Goal: Information Seeking & Learning: Find specific fact

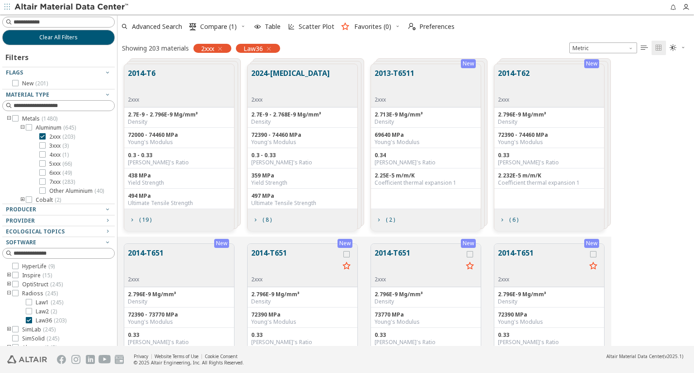
scroll to position [282, 569]
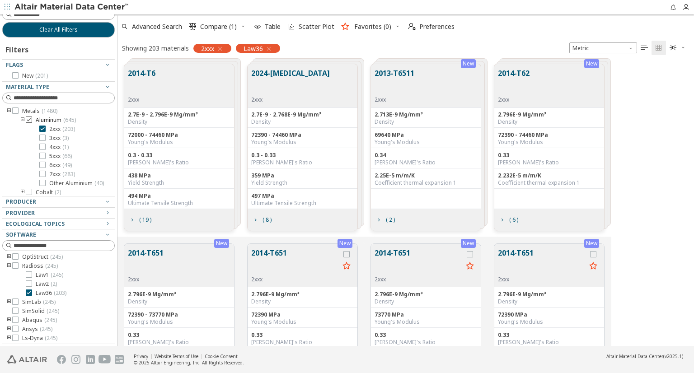
click at [31, 119] on icon at bounding box center [29, 120] width 6 height 6
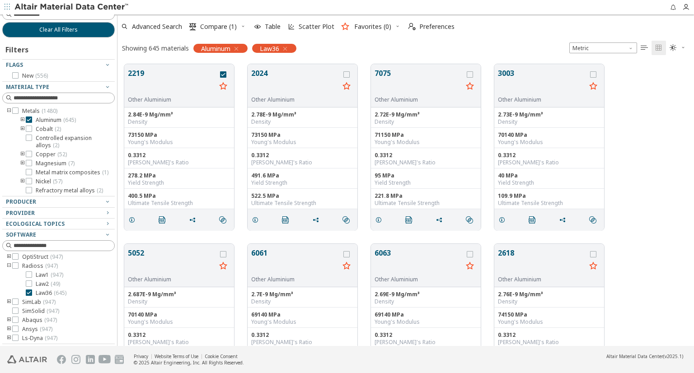
click at [513, 31] on div "Advanced Search  Compare (1) Table Scatter Plot Favorites (0)  Preferences" at bounding box center [402, 27] width 569 height 20
click at [184, 85] on button "2219" at bounding box center [172, 82] width 88 height 28
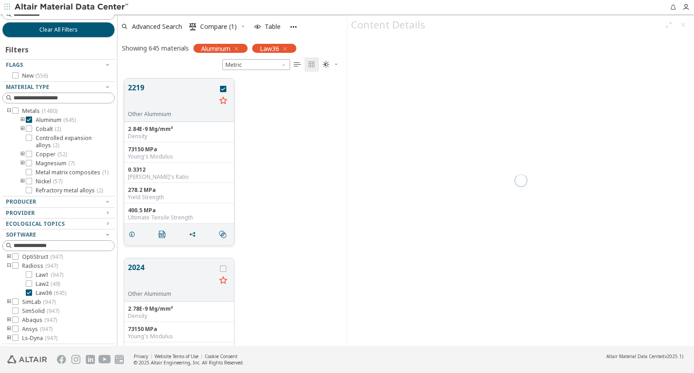
scroll to position [268, 222]
click at [137, 88] on button "2219" at bounding box center [172, 96] width 88 height 28
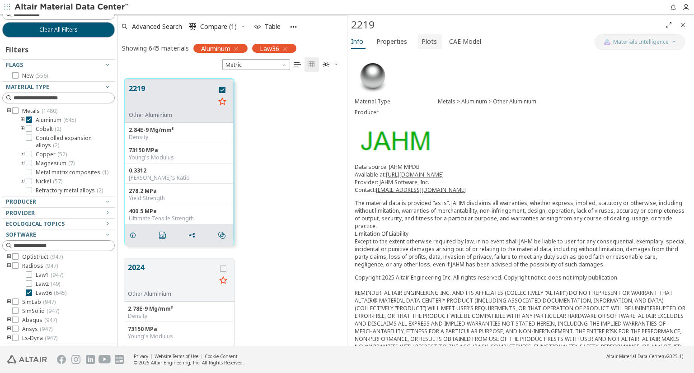
click at [425, 43] on span "Plots" at bounding box center [429, 41] width 15 height 14
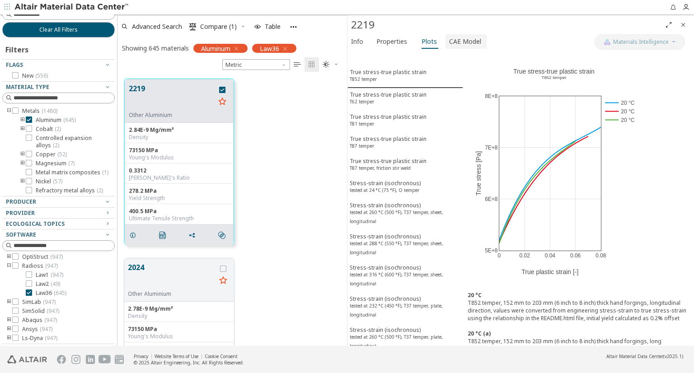
click at [458, 40] on span "CAE Model" at bounding box center [465, 41] width 32 height 14
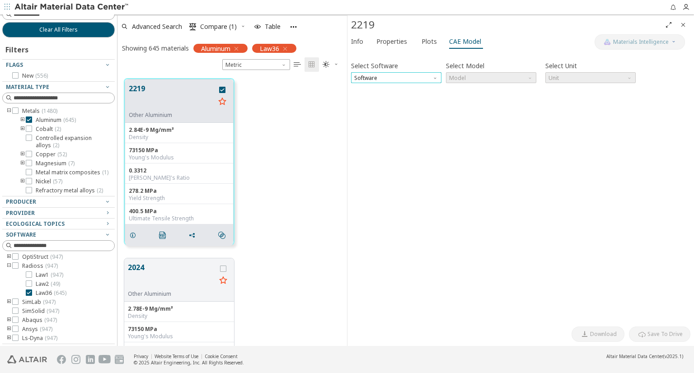
click at [429, 76] on span "Software" at bounding box center [396, 77] width 90 height 11
click at [369, 108] on span "Radioss" at bounding box center [365, 110] width 21 height 7
click at [497, 82] on span "Model" at bounding box center [491, 77] width 90 height 11
click at [464, 101] on span "Law36" at bounding box center [458, 99] width 16 height 7
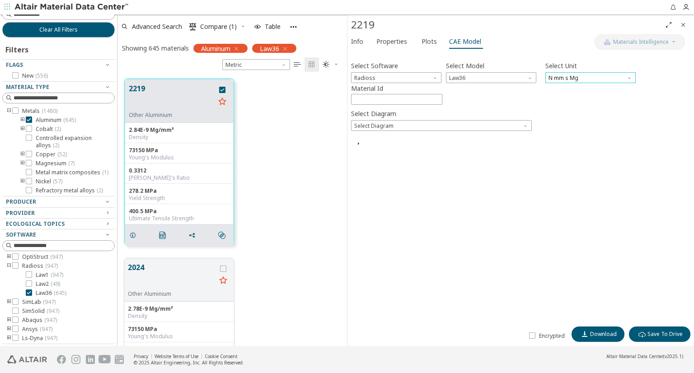
click at [579, 76] on span "N mm s Mg" at bounding box center [591, 77] width 90 height 11
click at [583, 111] on span "N mm ms g" at bounding box center [590, 111] width 83 height 6
click at [588, 77] on span "N mm ms g" at bounding box center [591, 77] width 90 height 11
click at [583, 122] on span "N mm s Mg" at bounding box center [590, 121] width 83 height 6
click at [401, 127] on span "Select Diagram" at bounding box center [441, 125] width 181 height 11
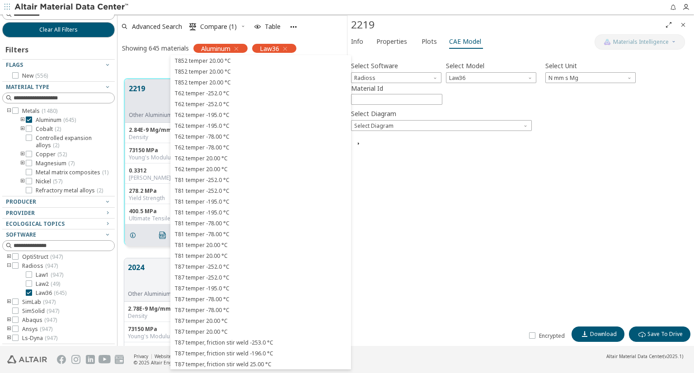
click at [476, 179] on div "Select Software Radioss Select Model Law36 Select Unit N mm s Mg Material Id **…" at bounding box center [520, 189] width 339 height 268
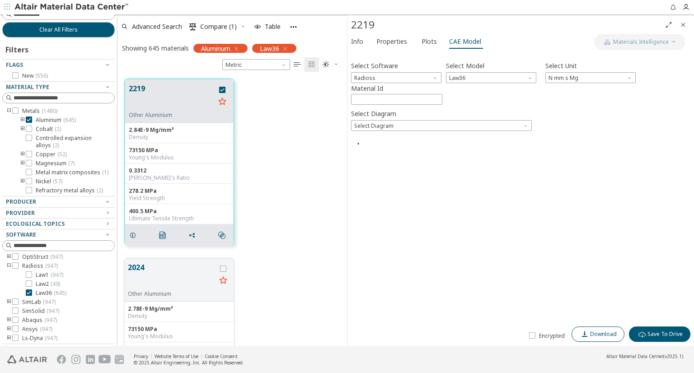
click at [596, 332] on span "Download" at bounding box center [603, 334] width 27 height 7
click at [357, 42] on span "Info" at bounding box center [357, 41] width 12 height 14
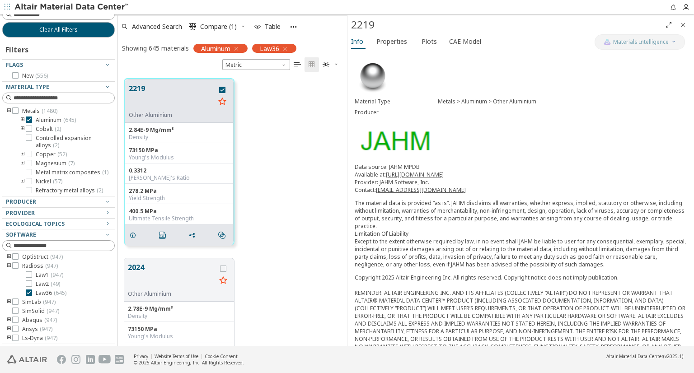
click at [22, 119] on icon "toogle group" at bounding box center [22, 120] width 6 height 7
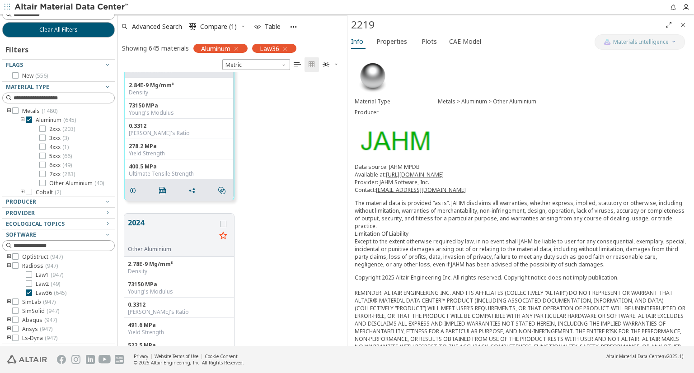
scroll to position [45, 0]
click at [42, 182] on icon at bounding box center [42, 183] width 6 height 6
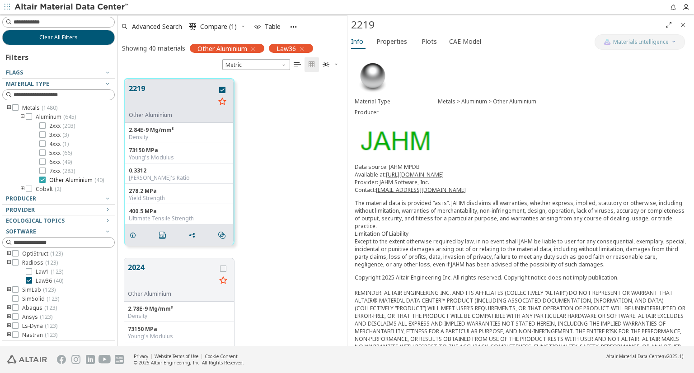
click at [43, 178] on icon at bounding box center [42, 180] width 6 height 6
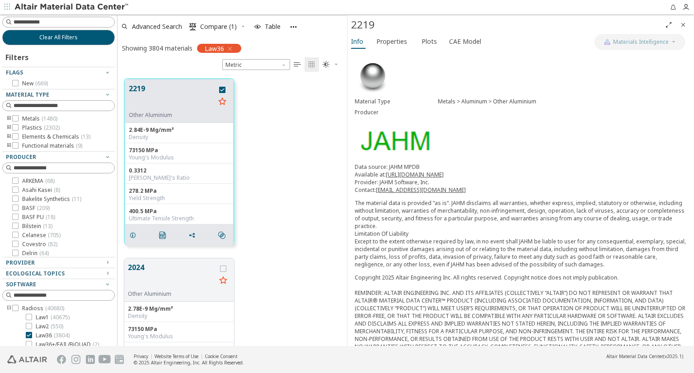
scroll to position [268, 222]
click at [8, 118] on icon "toogle group" at bounding box center [9, 118] width 6 height 7
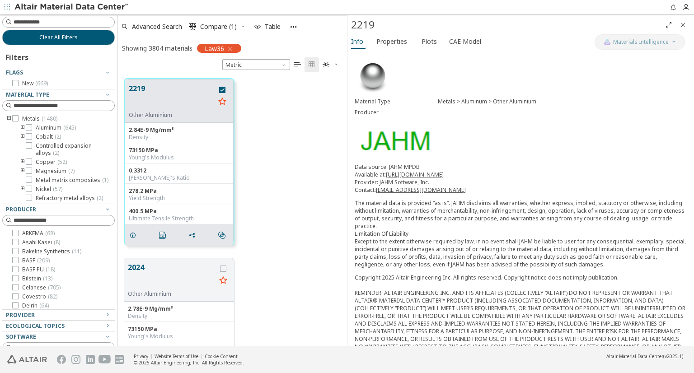
click at [21, 124] on icon "toogle group" at bounding box center [22, 127] width 6 height 7
click at [43, 134] on icon at bounding box center [42, 136] width 6 height 6
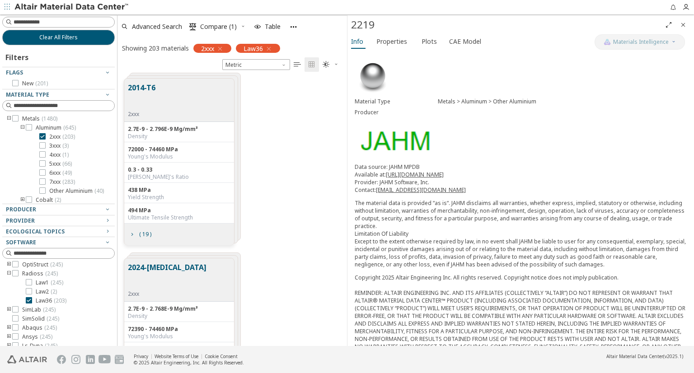
click at [149, 86] on button "2014-T6" at bounding box center [142, 96] width 28 height 28
click at [141, 86] on button "2014-T6" at bounding box center [142, 96] width 28 height 28
click at [143, 233] on span "( 19 )" at bounding box center [145, 234] width 12 height 5
click at [132, 233] on icon "grid" at bounding box center [131, 234] width 7 height 7
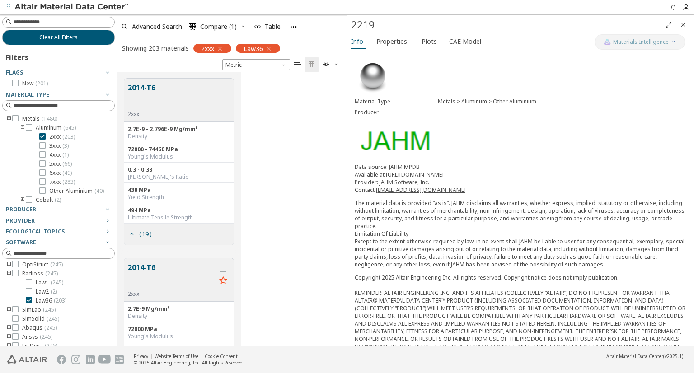
click at [146, 267] on button "2014-T6" at bounding box center [172, 276] width 88 height 28
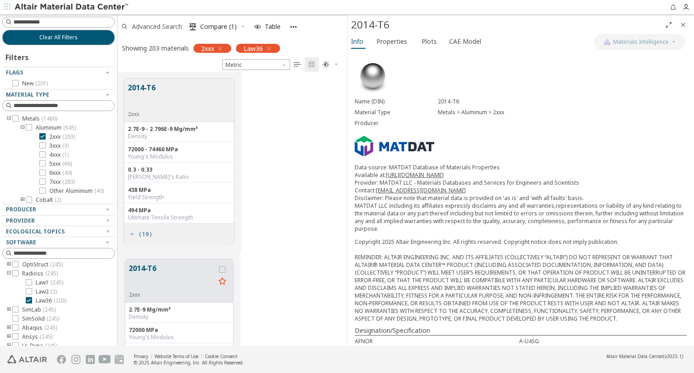
click at [154, 26] on span "Advanced Search" at bounding box center [157, 27] width 50 height 6
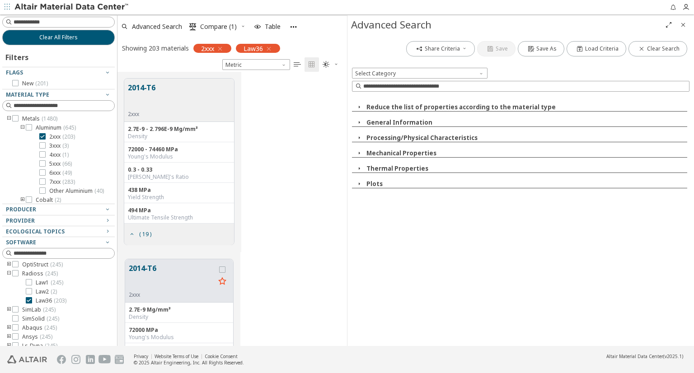
click at [359, 151] on icon "button" at bounding box center [359, 153] width 7 height 7
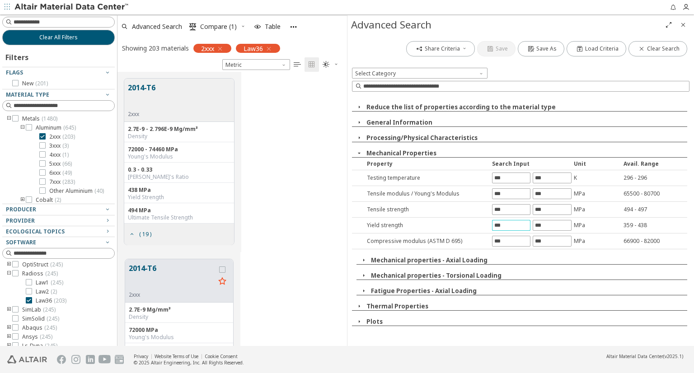
click at [521, 224] on input "text" at bounding box center [512, 226] width 38 height 10
click at [522, 212] on input "text" at bounding box center [512, 210] width 38 height 10
click at [551, 209] on input "text" at bounding box center [552, 210] width 38 height 10
drag, startPoint x: 553, startPoint y: 209, endPoint x: 534, endPoint y: 208, distance: 19.0
click at [534, 208] on input "text" at bounding box center [552, 210] width 38 height 10
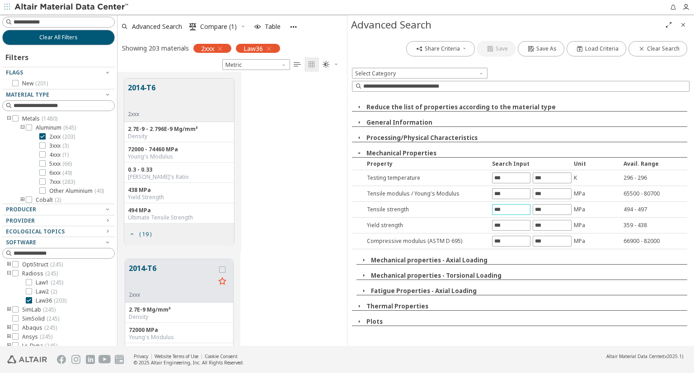
drag, startPoint x: 499, startPoint y: 209, endPoint x: 490, endPoint y: 210, distance: 8.6
click at [490, 210] on div "Tensile strength MPa 494 - 497" at bounding box center [519, 210] width 335 height 16
type input "***"
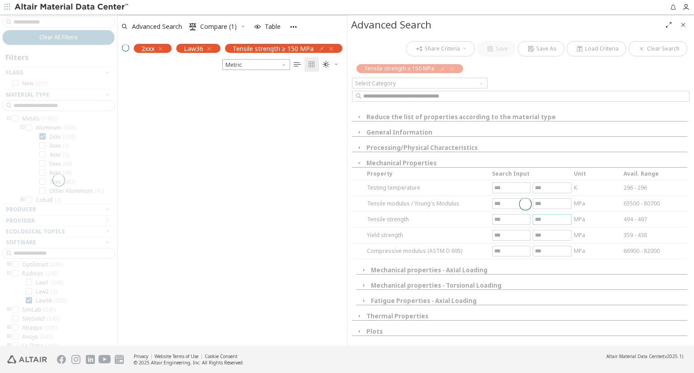
drag, startPoint x: 550, startPoint y: 210, endPoint x: 527, endPoint y: 207, distance: 24.2
click at [527, 207] on div "Share Criteria Save Save As Load Criteria Clear Search Tensile strength ≥ 150 M…" at bounding box center [521, 190] width 347 height 312
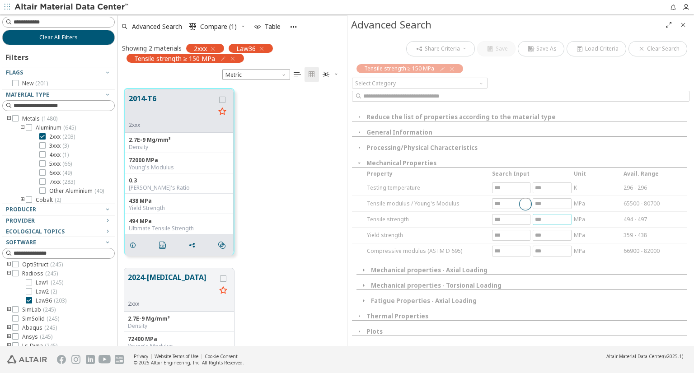
scroll to position [258, 222]
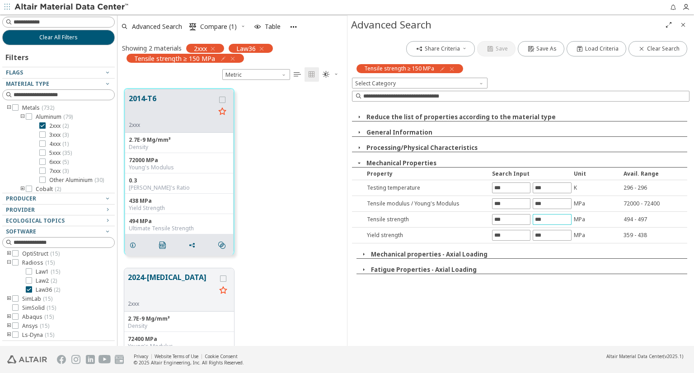
type input "***"
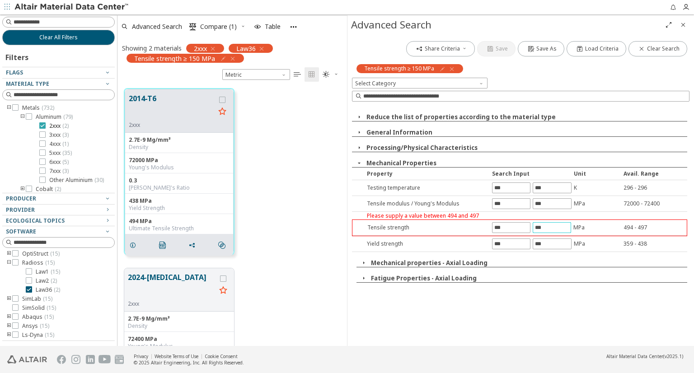
click at [43, 125] on icon at bounding box center [42, 125] width 6 height 6
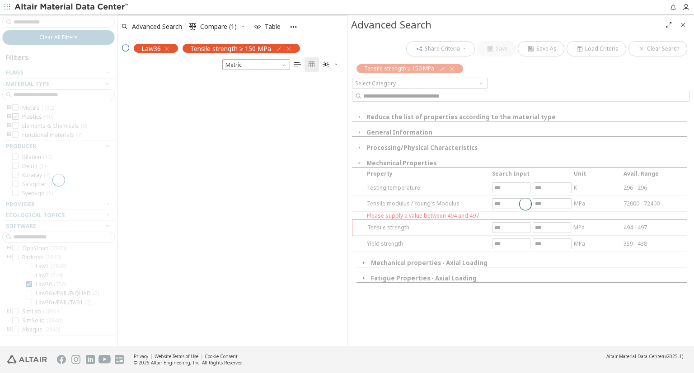
scroll to position [258, 222]
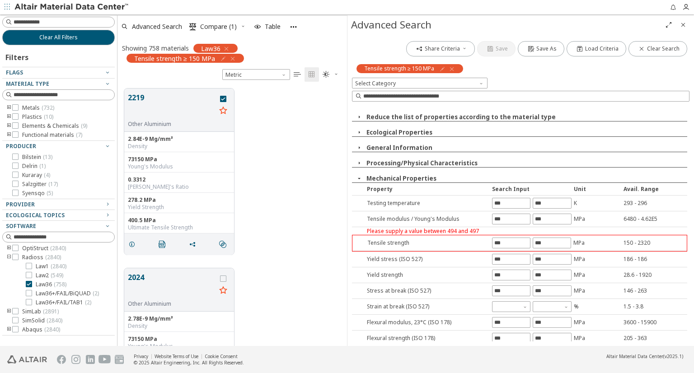
click at [8, 106] on icon "toogle group" at bounding box center [9, 107] width 6 height 7
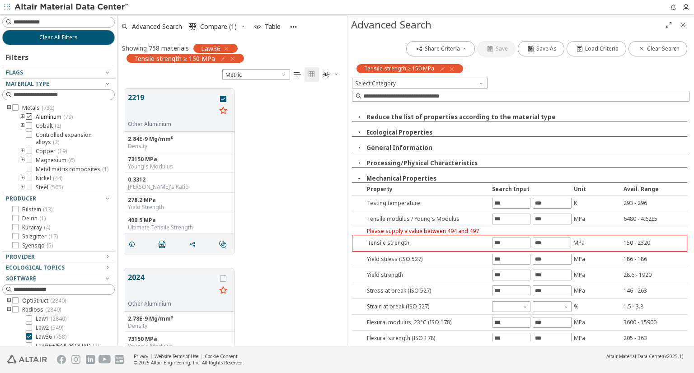
click at [27, 115] on icon at bounding box center [29, 116] width 6 height 6
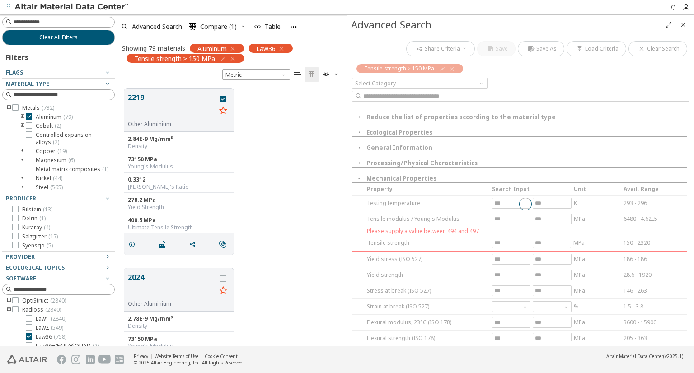
scroll to position [20, 0]
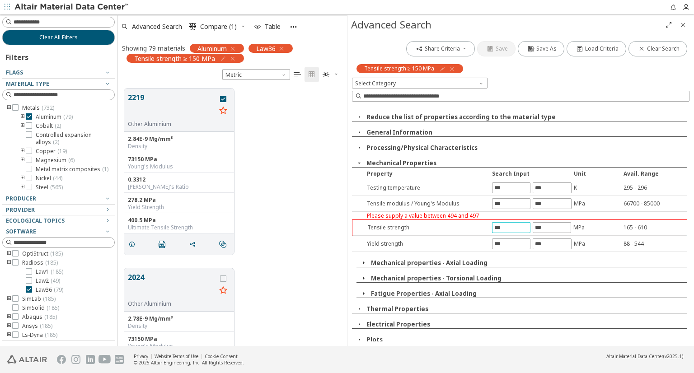
drag, startPoint x: 505, startPoint y: 227, endPoint x: 485, endPoint y: 227, distance: 19.9
click at [485, 227] on div "Tensile strength *** *** MPa 165 - 610" at bounding box center [520, 228] width 334 height 16
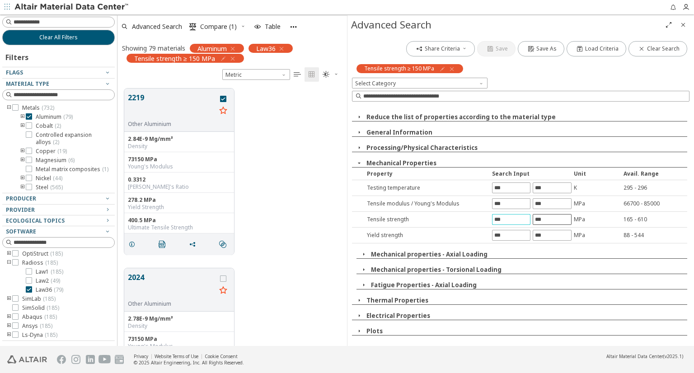
type input "***"
click at [558, 222] on div "Share Criteria Save Save As Load Criteria Clear Search Tensile strength ≥ 150 M…" at bounding box center [521, 190] width 347 height 312
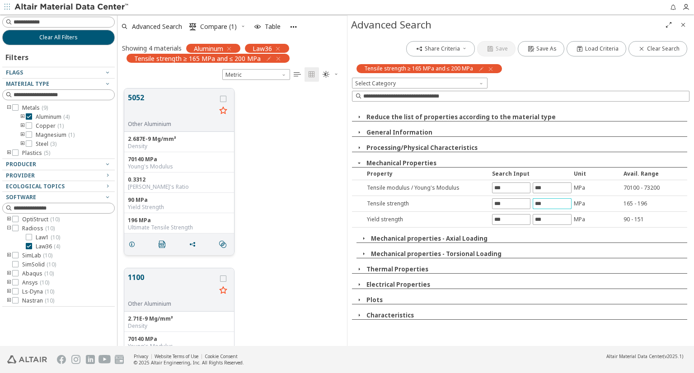
click at [138, 96] on button "5052" at bounding box center [172, 106] width 88 height 28
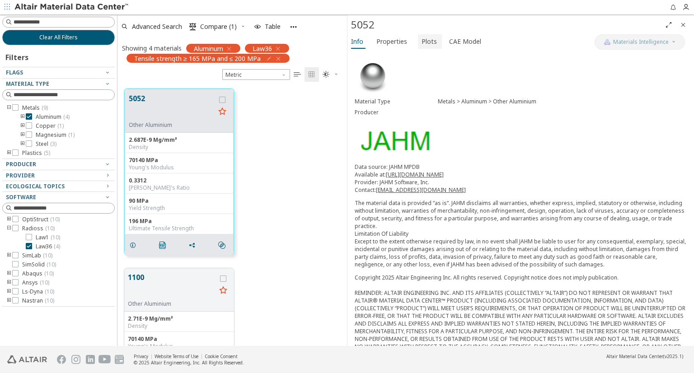
click at [427, 39] on span "Plots" at bounding box center [429, 41] width 15 height 14
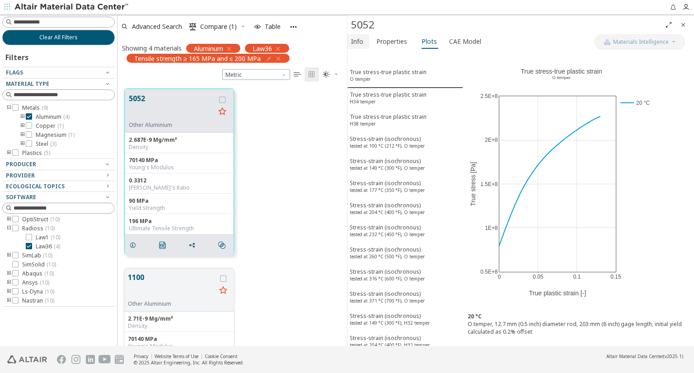
click at [356, 42] on span "Info" at bounding box center [357, 41] width 12 height 14
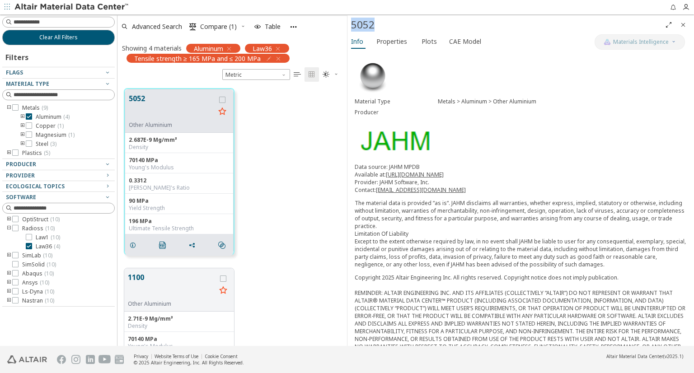
drag, startPoint x: 378, startPoint y: 27, endPoint x: 350, endPoint y: 24, distance: 28.2
click at [350, 24] on div "5052" at bounding box center [521, 24] width 347 height 19
copy div "5052"
